Goal: Find specific page/section

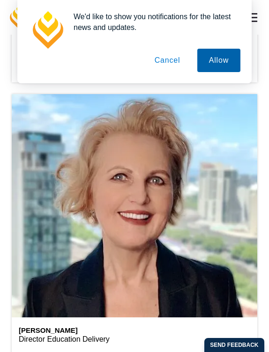
scroll to position [282, 0]
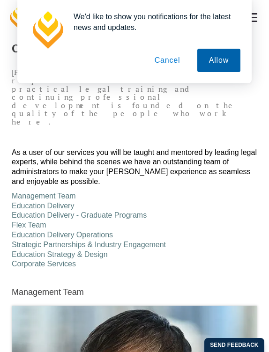
click at [220, 61] on button "Allow" at bounding box center [218, 60] width 43 height 23
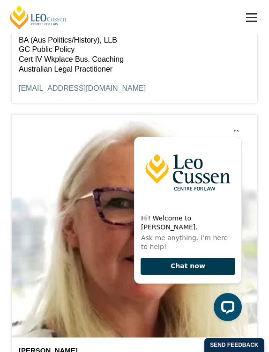
scroll to position [5592, 0]
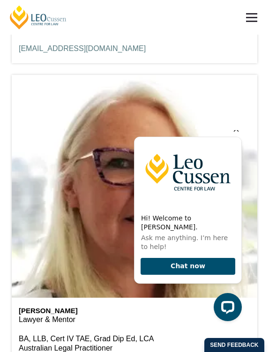
click at [237, 135] on icon "Hide greeting" at bounding box center [235, 129] width 11 height 11
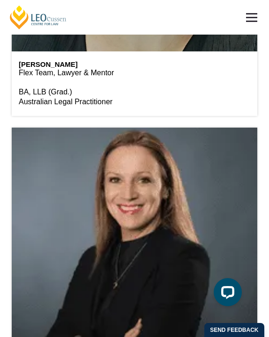
scroll to position [11998, 0]
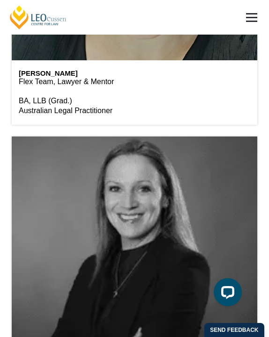
click at [156, 137] on header at bounding box center [134, 248] width 245 height 223
click at [153, 188] on header at bounding box center [134, 248] width 245 height 223
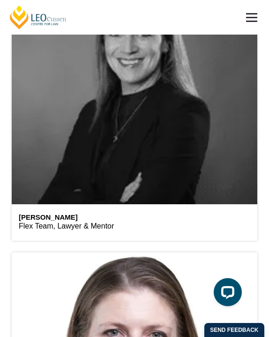
scroll to position [12181, 0]
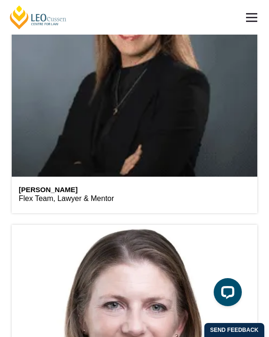
click at [54, 194] on p "Flex Team, Lawyer & Mentor" at bounding box center [134, 199] width 231 height 10
click at [56, 186] on h6 "[PERSON_NAME]" at bounding box center [134, 190] width 231 height 8
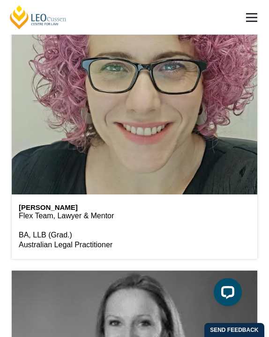
scroll to position [11861, 0]
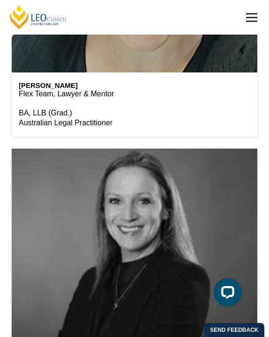
scroll to position [12005, 0]
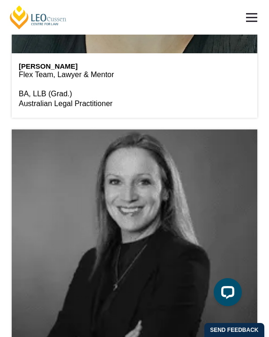
click at [133, 130] on header at bounding box center [134, 241] width 245 height 223
